Goal: Find specific page/section: Find specific page/section

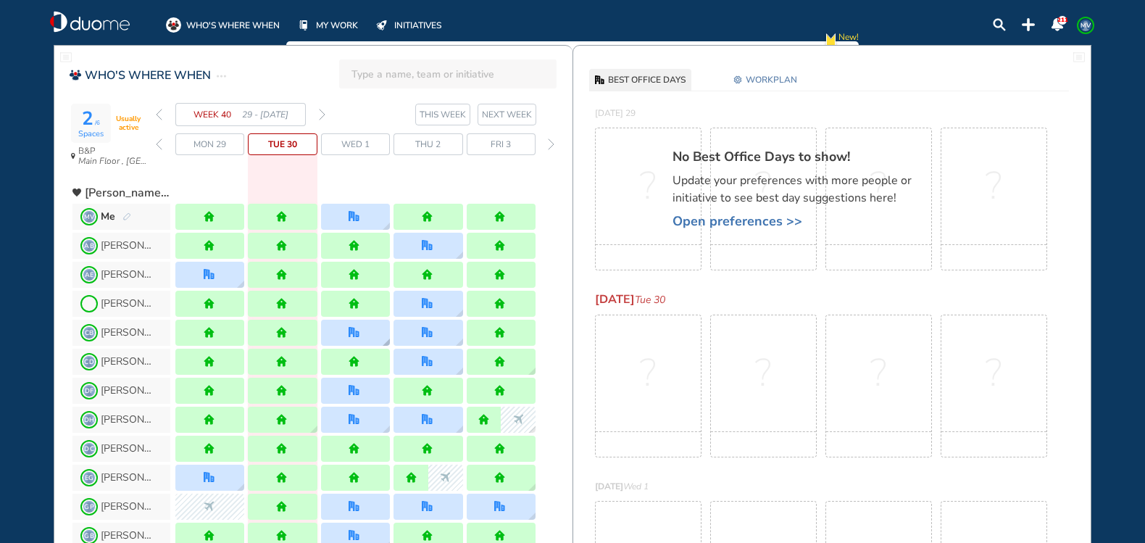
click at [387, 340] on img "location dialog" at bounding box center [386, 341] width 7 height 7
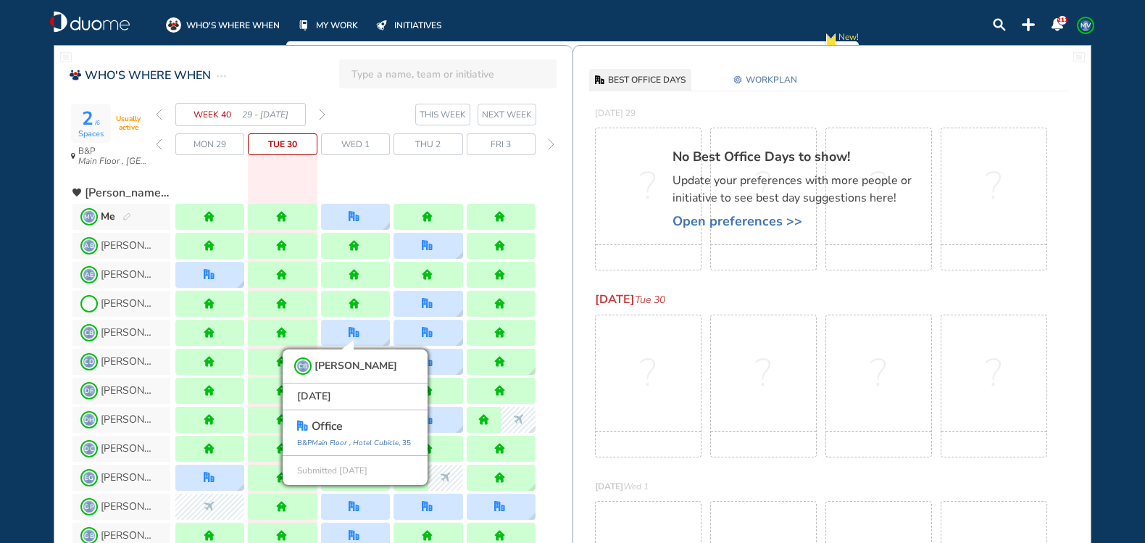
click at [554, 301] on div "[PERSON_NAME]" at bounding box center [322, 303] width 500 height 29
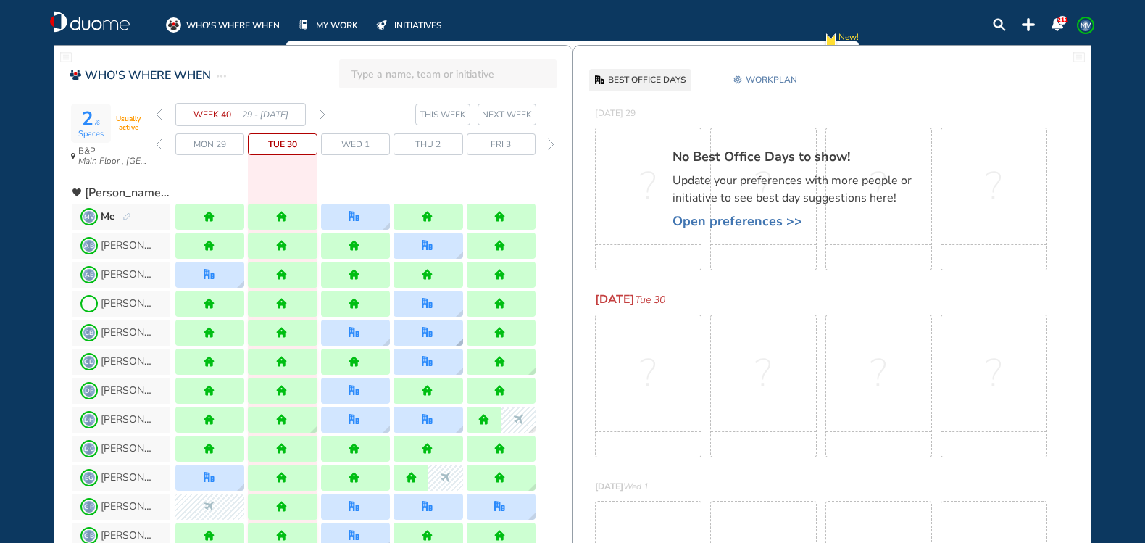
click at [459, 339] on img "location dialog" at bounding box center [459, 341] width 7 height 7
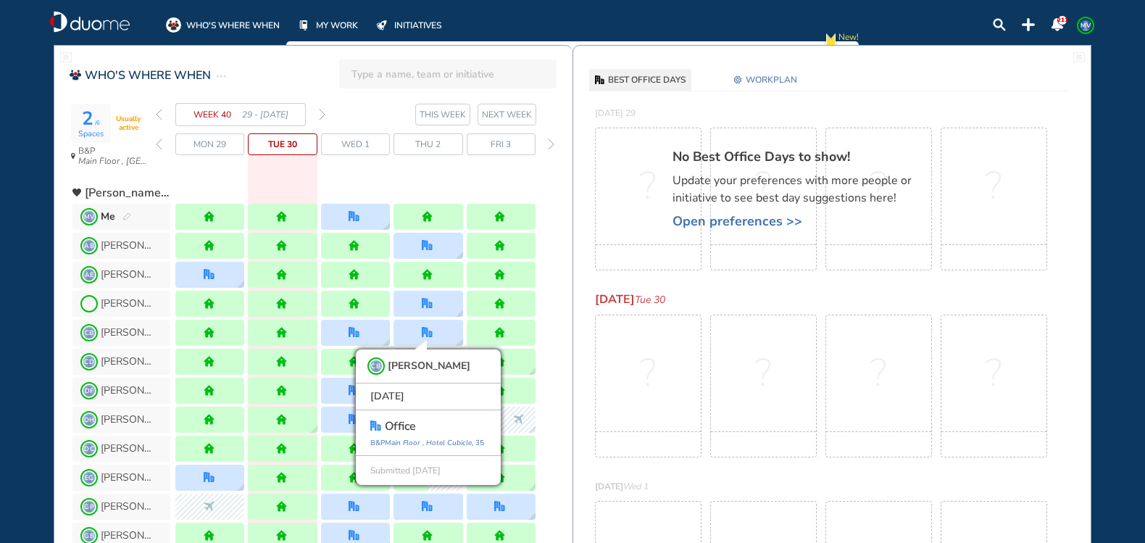
click at [559, 305] on div "[PERSON_NAME]" at bounding box center [322, 303] width 500 height 29
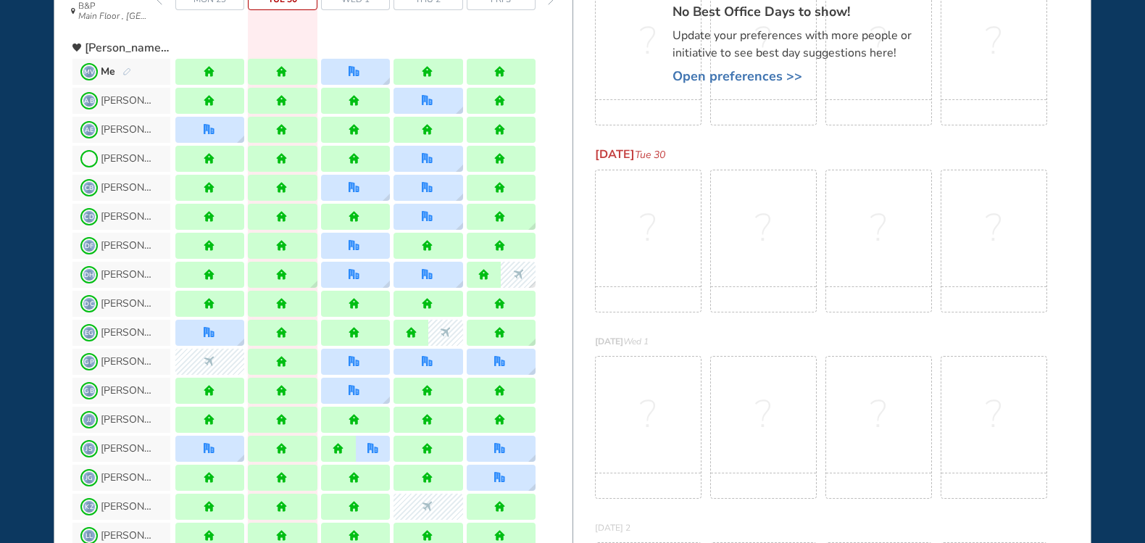
scroll to position [217, 0]
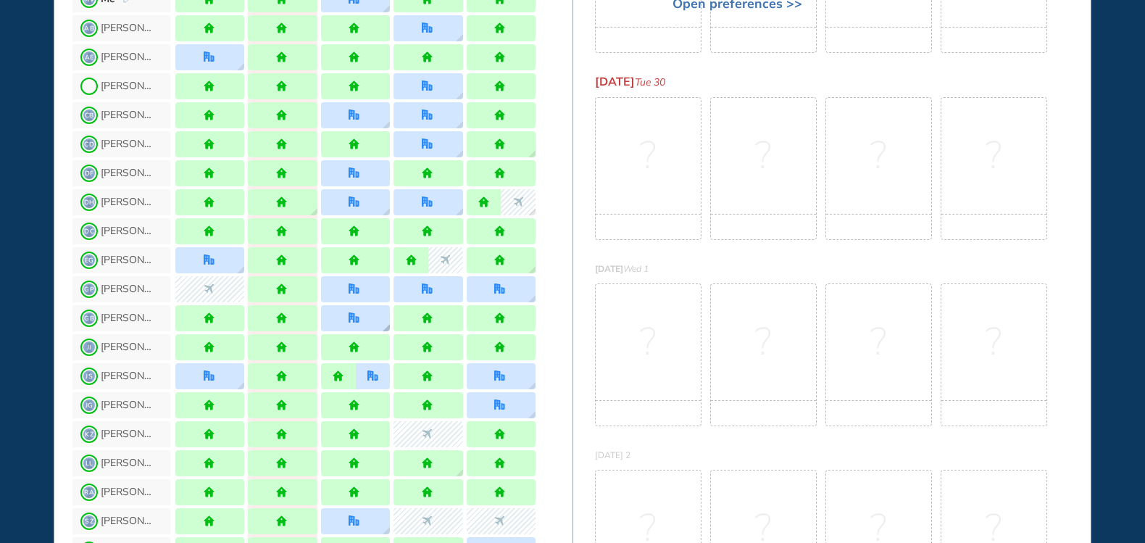
click at [385, 329] on img "location dialog" at bounding box center [386, 327] width 7 height 7
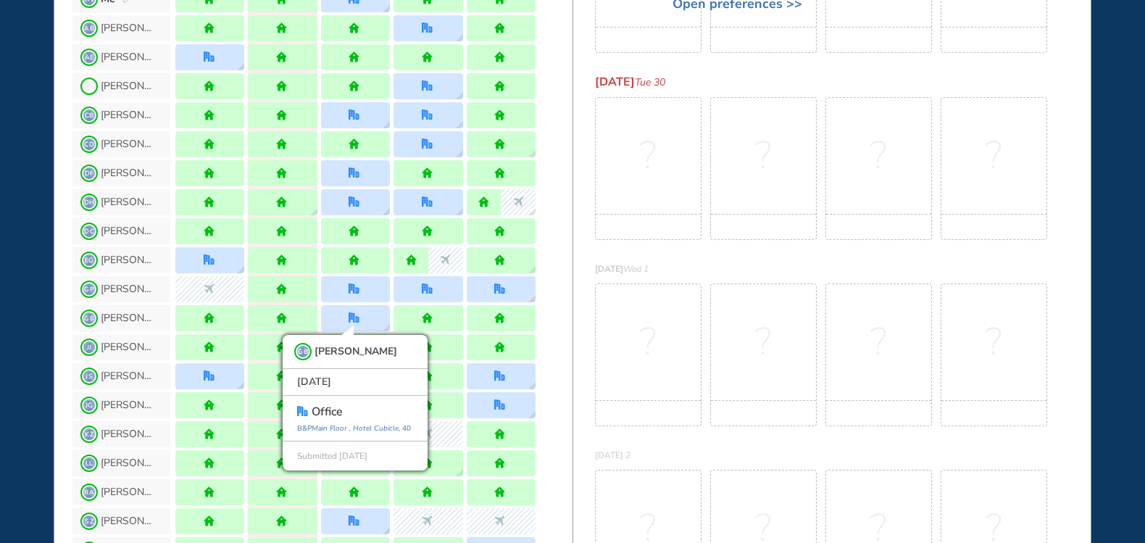
click at [553, 306] on div "GB [PERSON_NAME] B GB [PERSON_NAME] [DATE] office [GEOGRAPHIC_DATA] , 40 Submit…" at bounding box center [322, 318] width 500 height 29
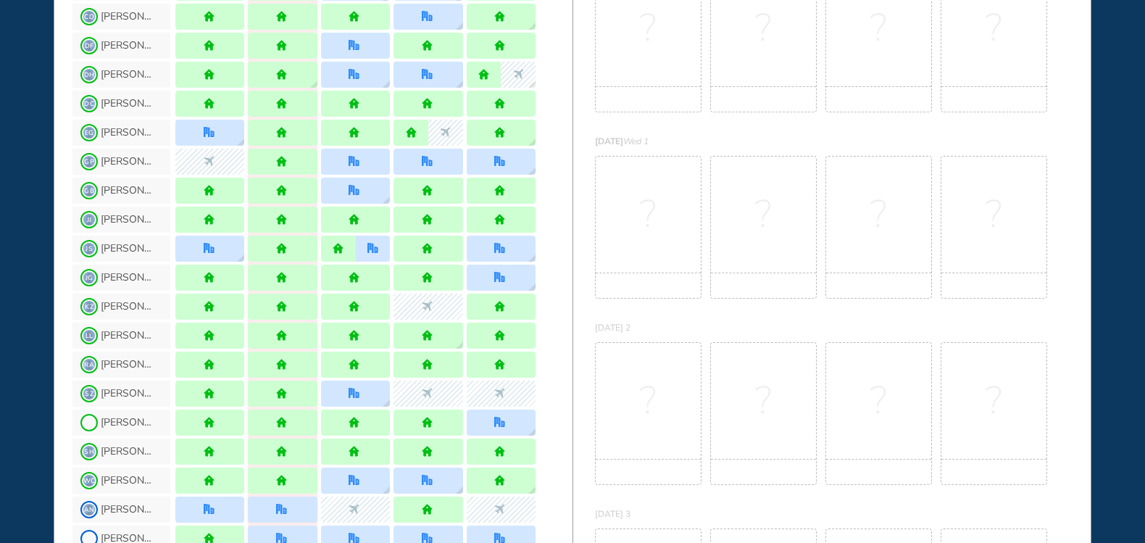
scroll to position [362, 0]
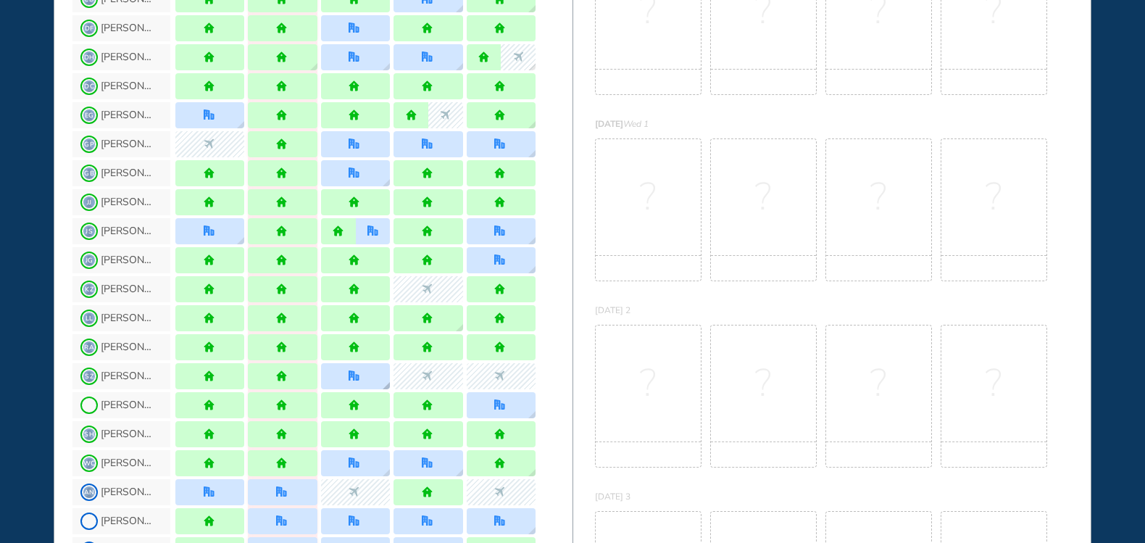
click at [374, 382] on div at bounding box center [355, 376] width 69 height 26
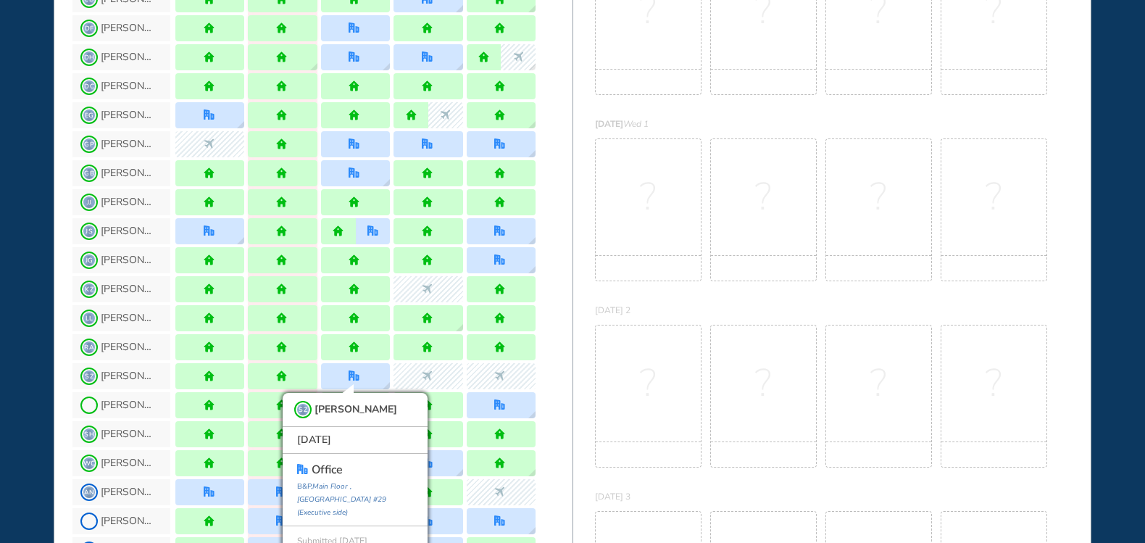
click at [555, 343] on div "RA [PERSON_NAME]" at bounding box center [322, 347] width 500 height 29
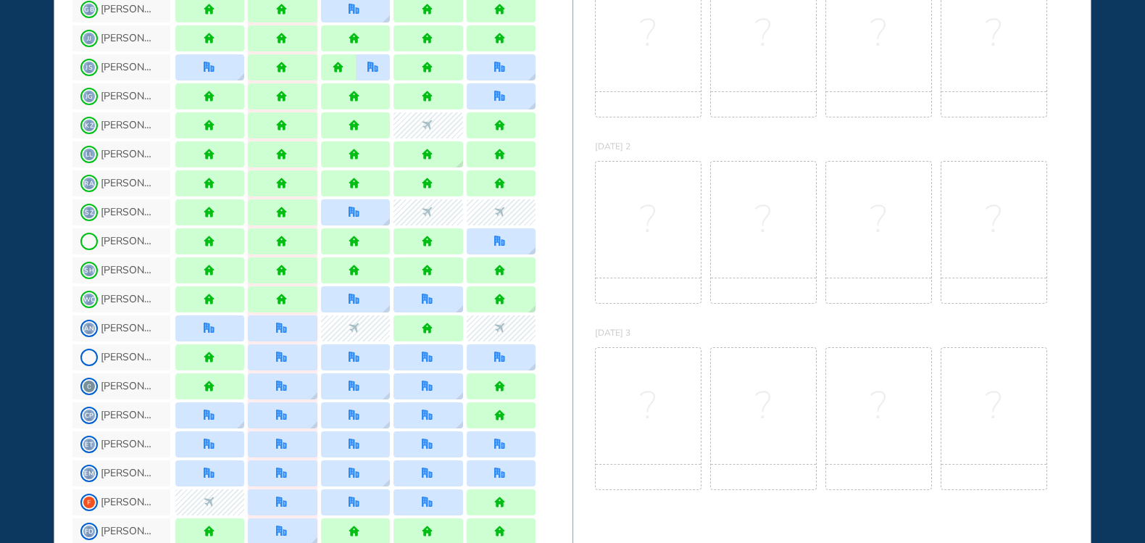
scroll to position [580, 0]
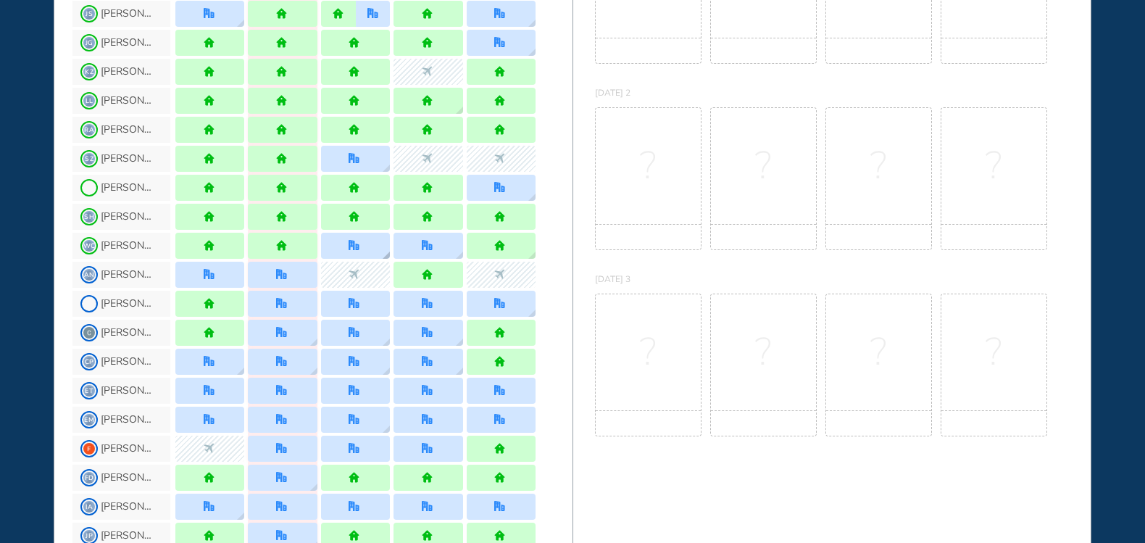
click at [386, 256] on img "location dialog" at bounding box center [386, 254] width 7 height 7
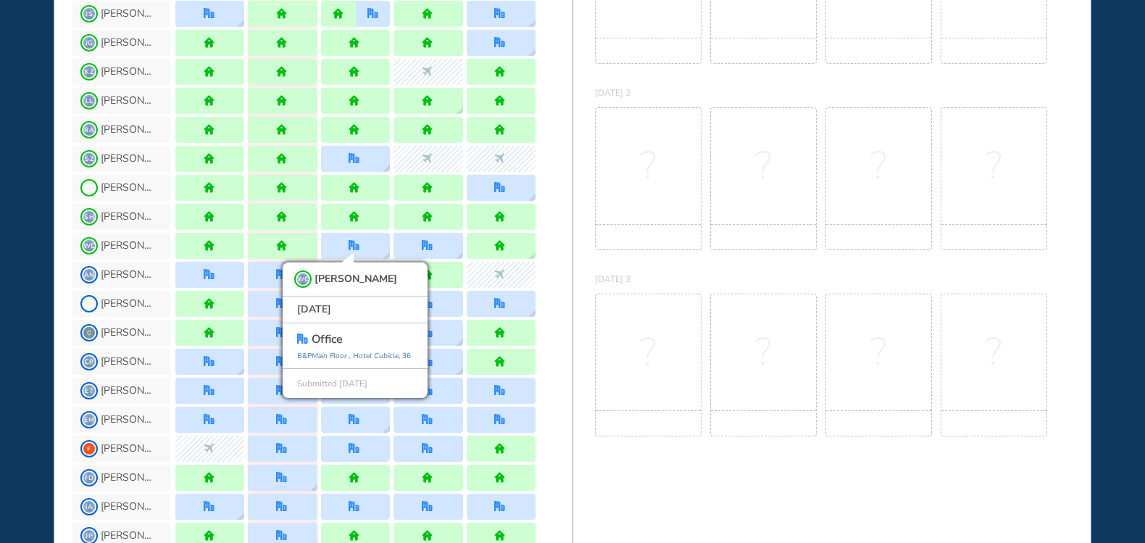
click at [557, 287] on div "AN [PERSON_NAME]" at bounding box center [322, 274] width 500 height 29
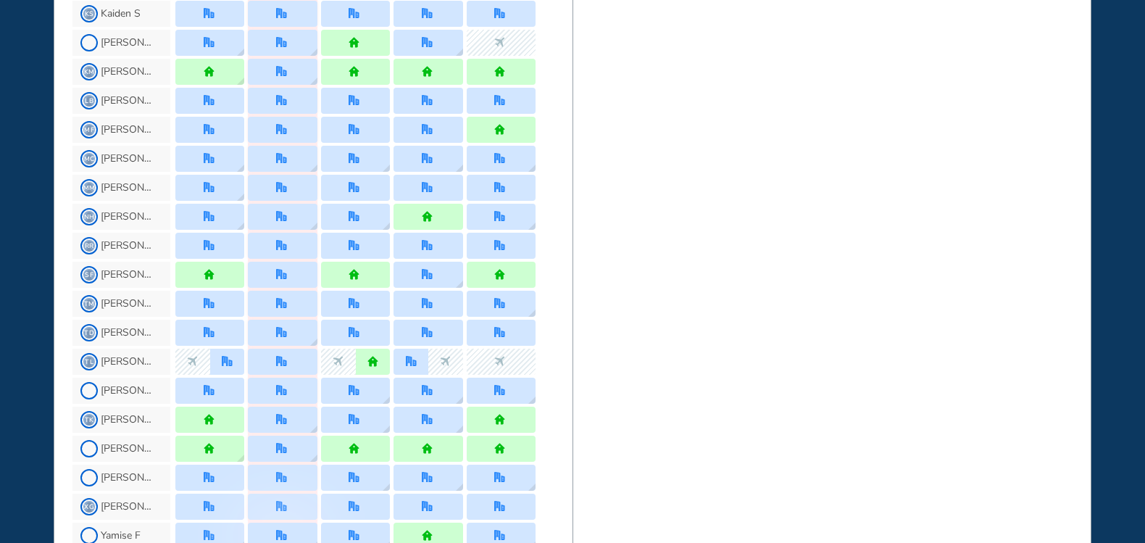
scroll to position [1376, 0]
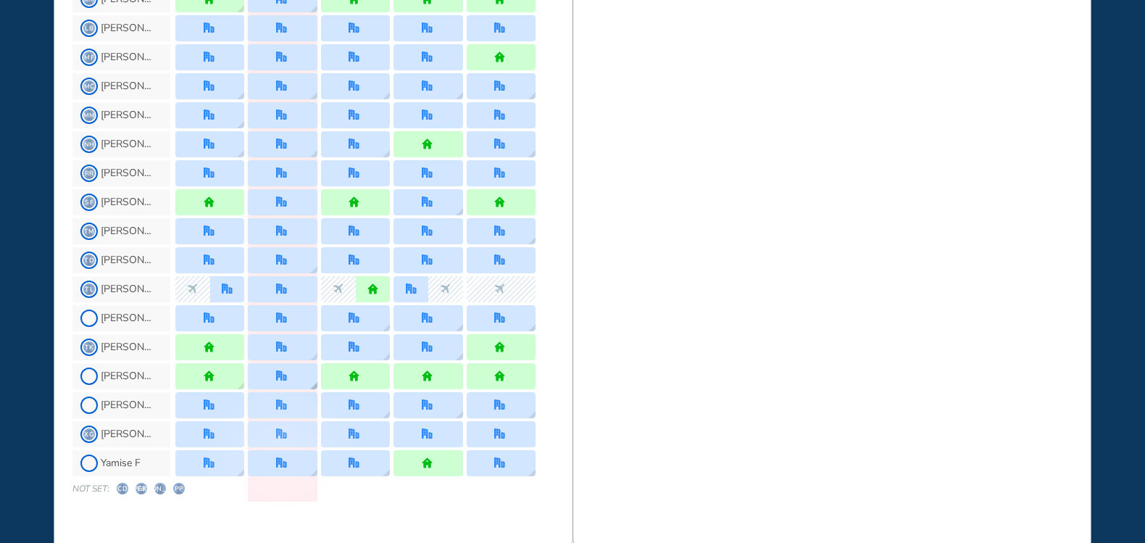
click at [310, 388] on img "location dialog" at bounding box center [313, 385] width 7 height 7
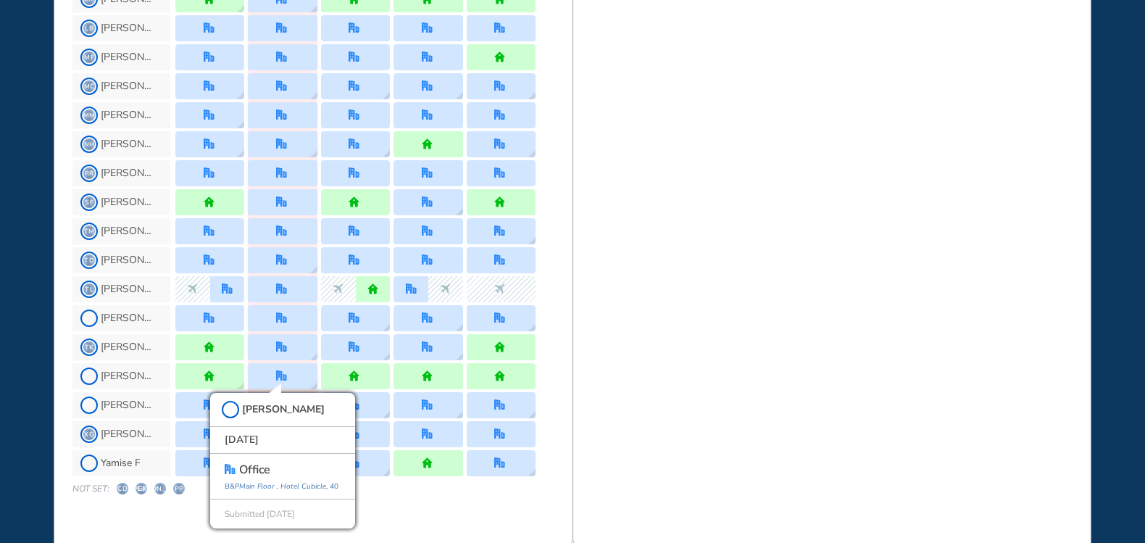
click at [544, 317] on div "[PERSON_NAME]" at bounding box center [322, 318] width 500 height 29
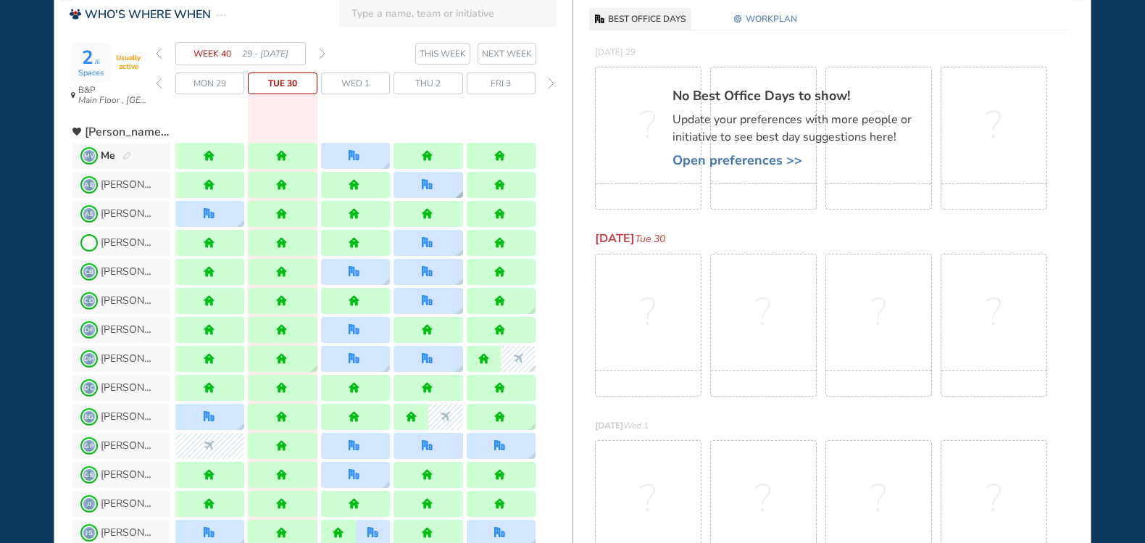
scroll to position [0, 0]
